Goal: Task Accomplishment & Management: Manage account settings

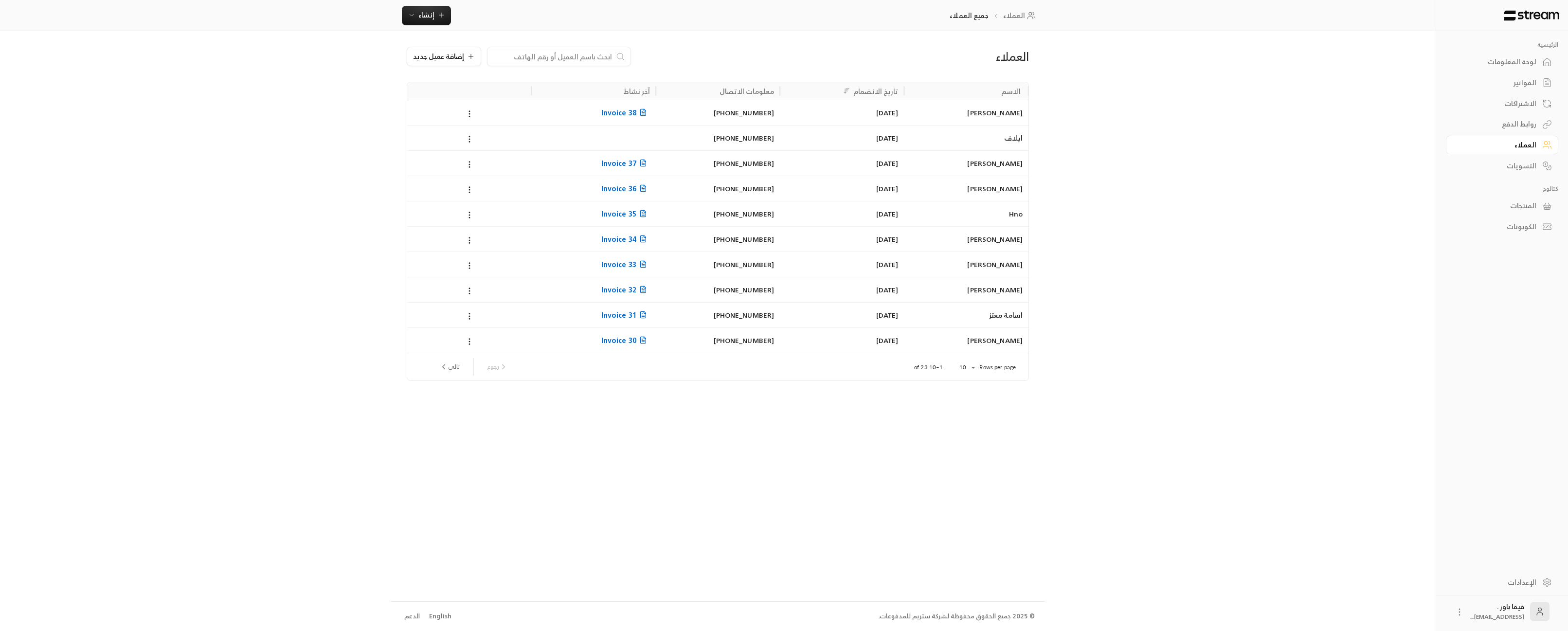
click at [1514, 107] on div "الاشتراكات" at bounding box center [1497, 103] width 79 height 10
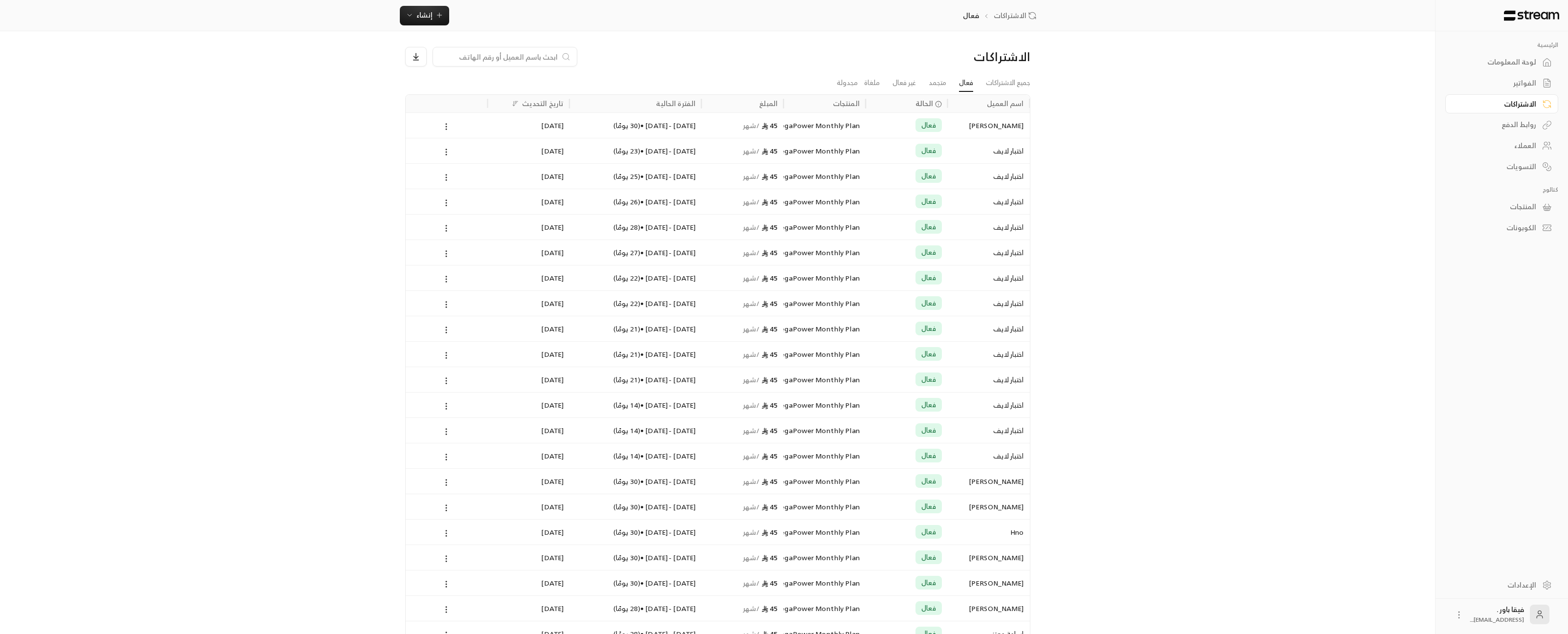
click at [1541, 144] on link "العملاء" at bounding box center [1501, 146] width 113 height 19
